Goal: Find specific page/section: Find specific page/section

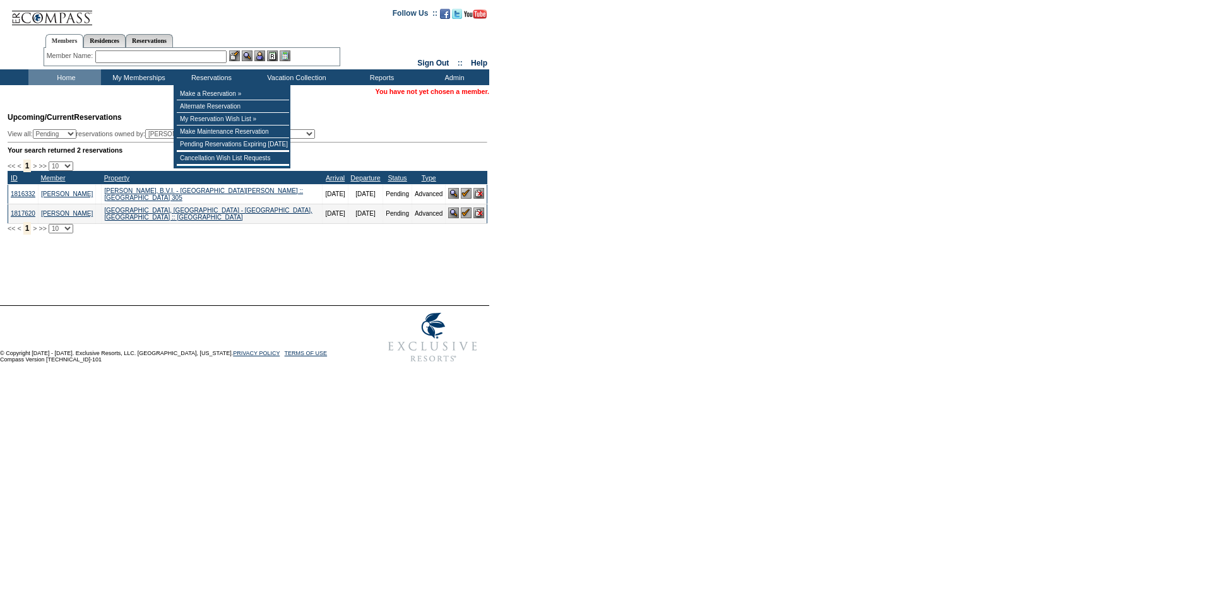
click at [194, 54] on input "text" at bounding box center [160, 56] width 131 height 13
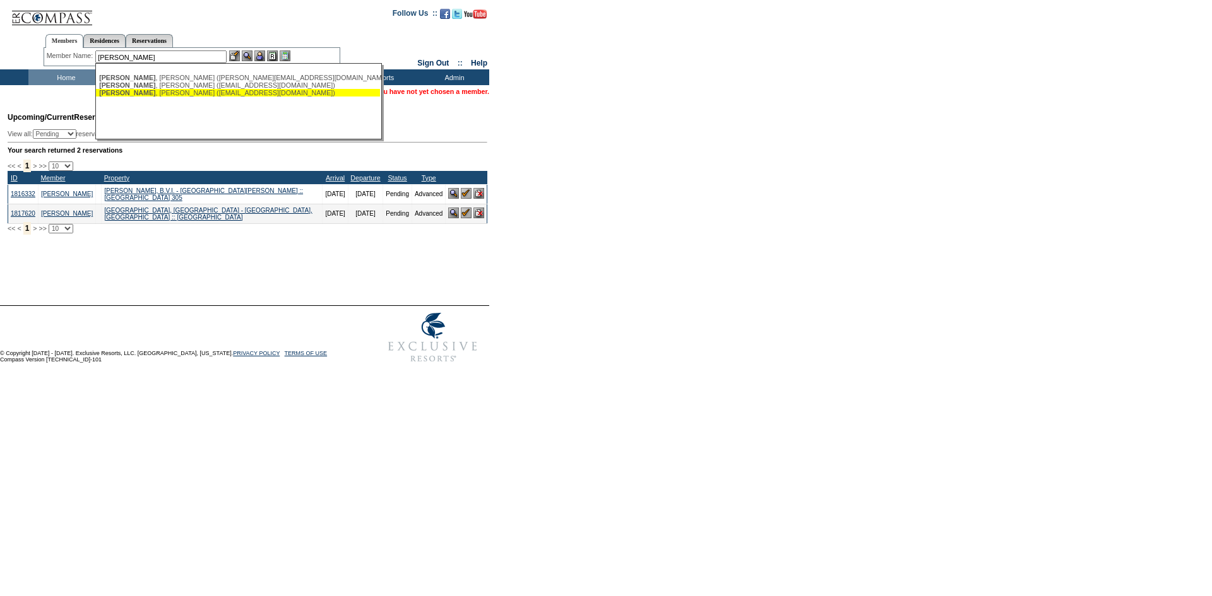
click at [201, 96] on div "[PERSON_NAME] ([EMAIL_ADDRESS][DOMAIN_NAME])" at bounding box center [238, 93] width 278 height 8
type input "[PERSON_NAME] ([EMAIL_ADDRESS][DOMAIN_NAME])"
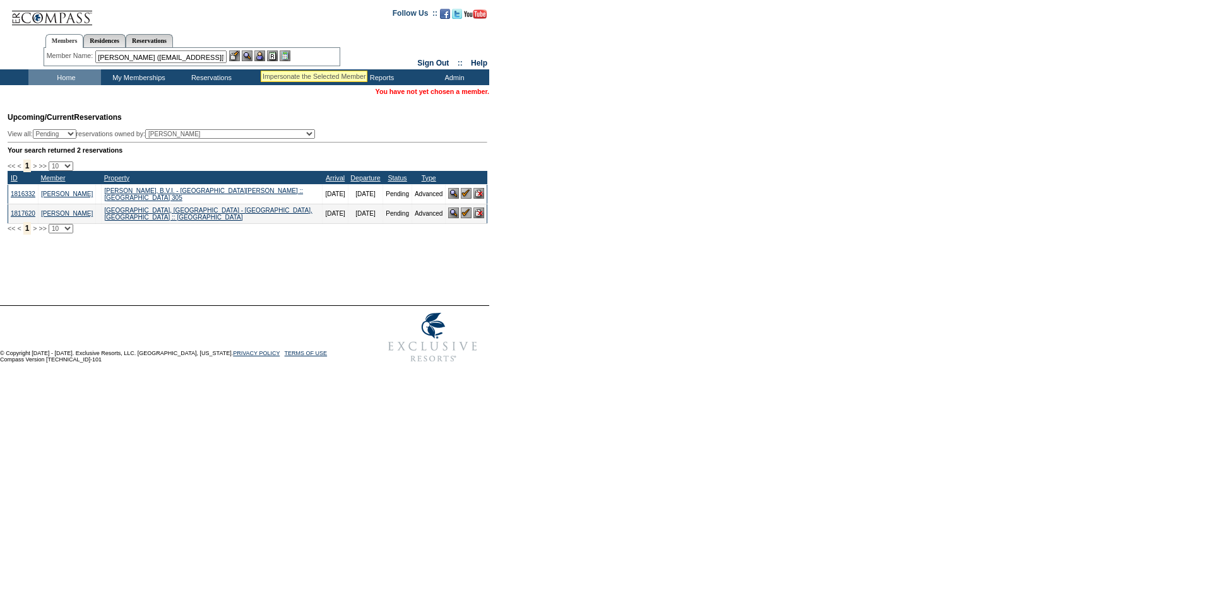
click at [261, 55] on img at bounding box center [259, 55] width 11 height 11
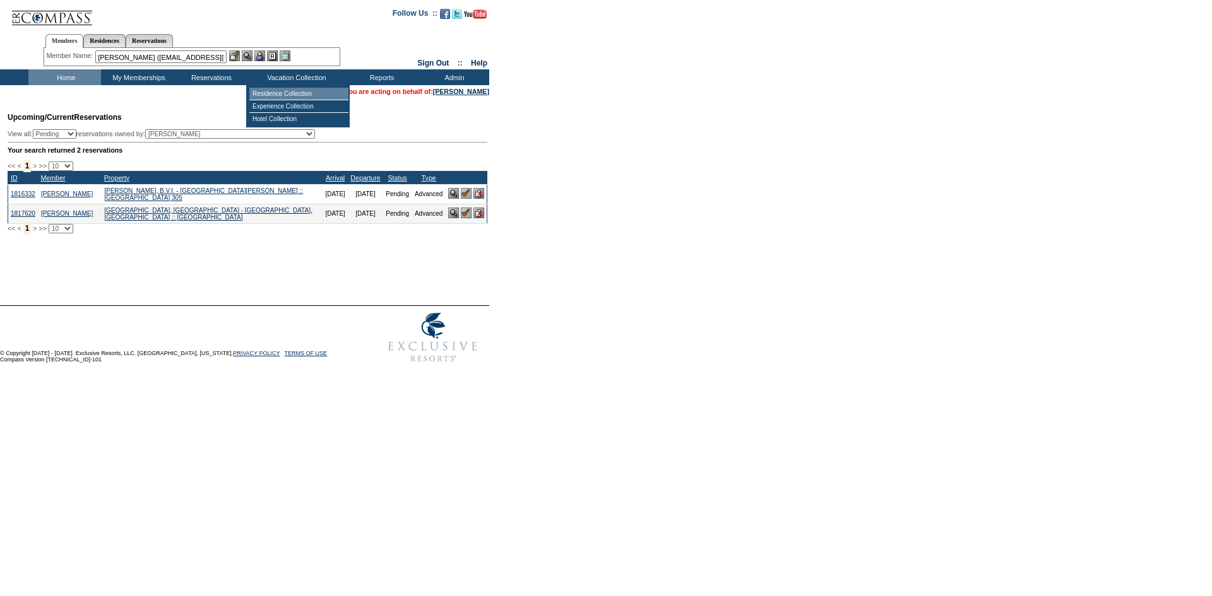
click at [268, 93] on td "Residence Collection" at bounding box center [298, 94] width 99 height 13
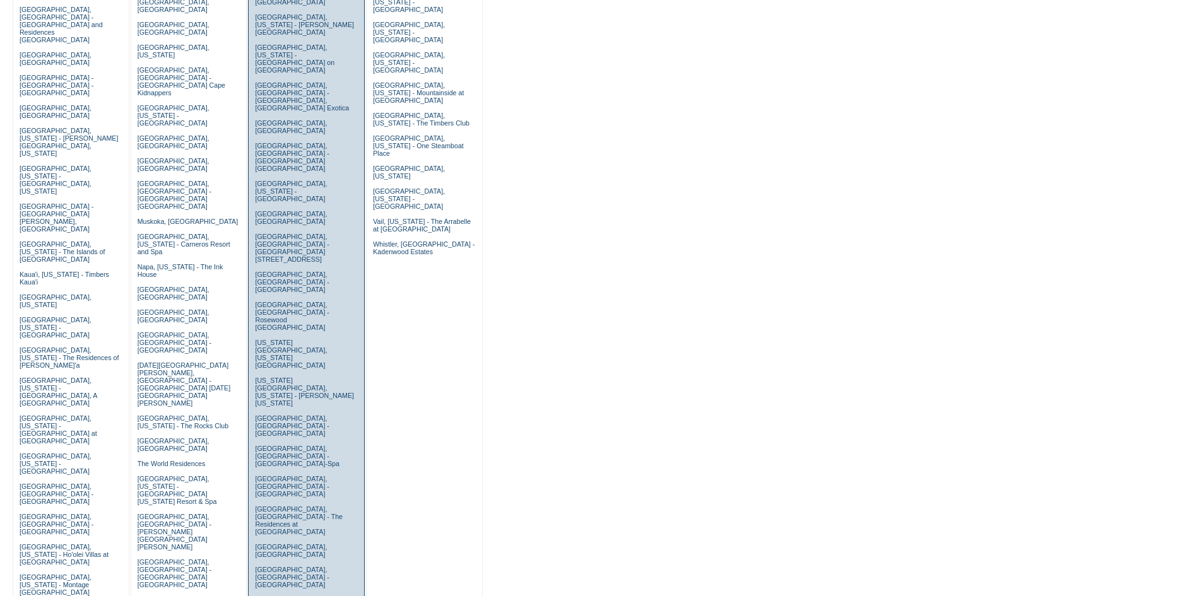
scroll to position [505, 0]
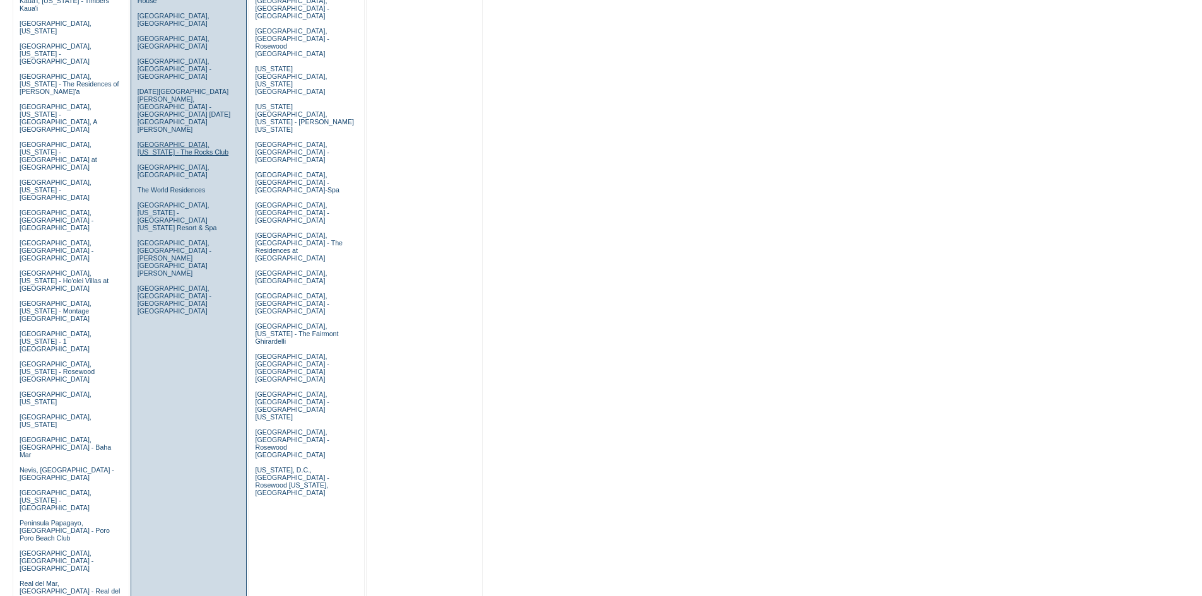
click at [180, 141] on link "Scottsdale, Arizona - The Rocks Club" at bounding box center [184, 148] width 92 height 15
